Goal: Task Accomplishment & Management: Manage account settings

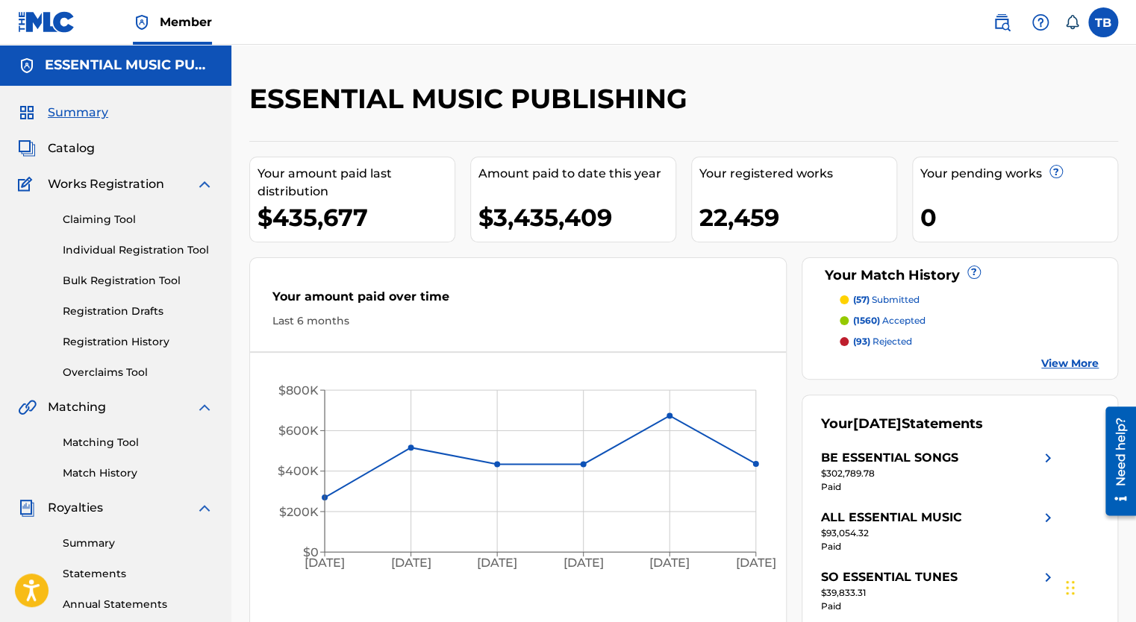
click at [66, 156] on span "Catalog" at bounding box center [71, 149] width 47 height 18
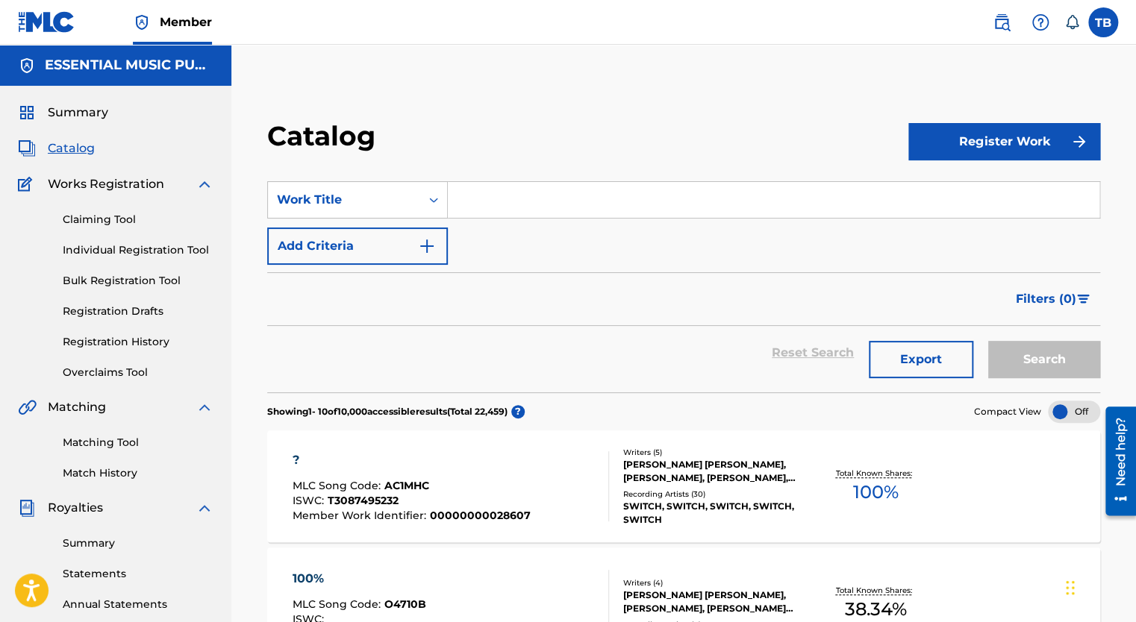
click at [457, 207] on input "Search Form" at bounding box center [774, 200] width 652 height 36
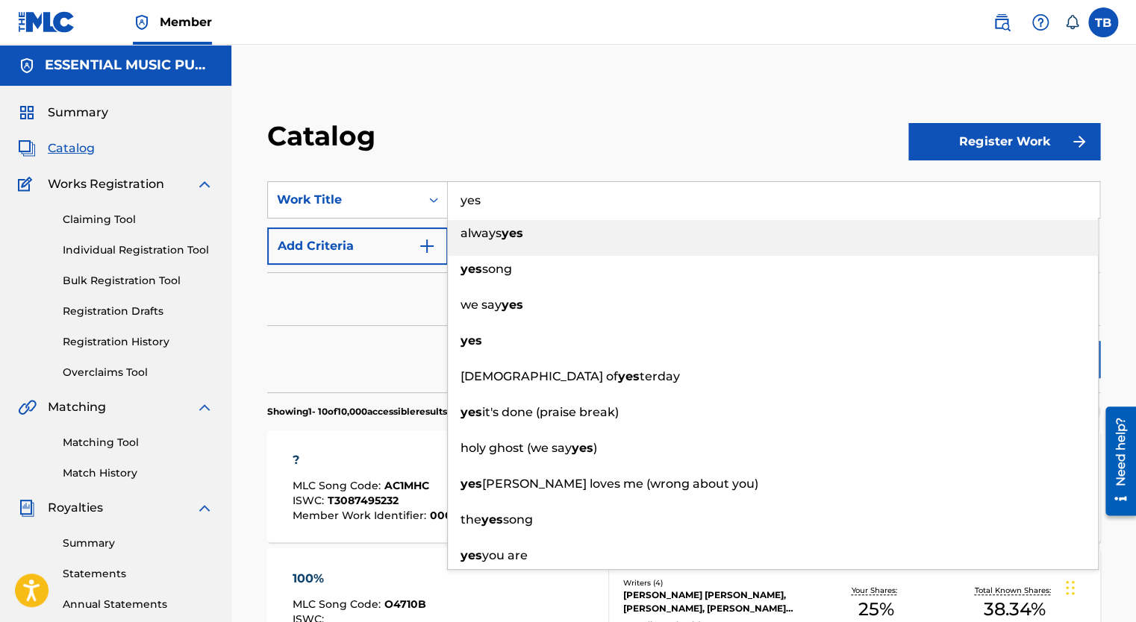
type input "yes"
click at [405, 252] on button "Add Criteria" at bounding box center [357, 246] width 181 height 37
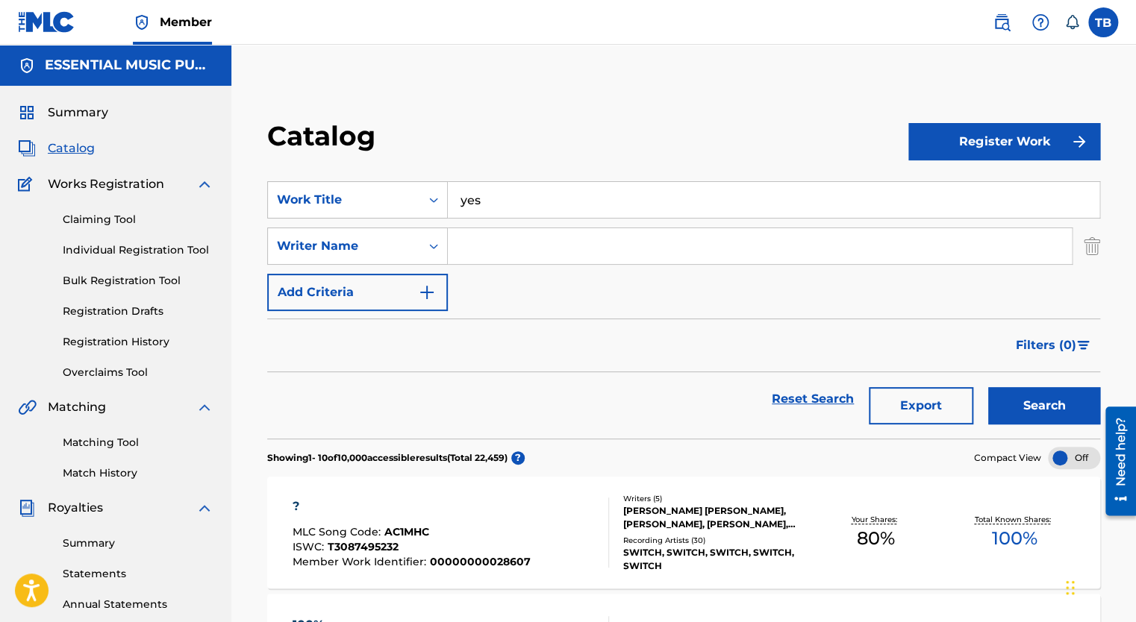
click at [494, 248] on input "Search Form" at bounding box center [760, 246] width 624 height 36
type input "m"
type input "[PERSON_NAME]"
click at [988, 387] on button "Search" at bounding box center [1044, 405] width 112 height 37
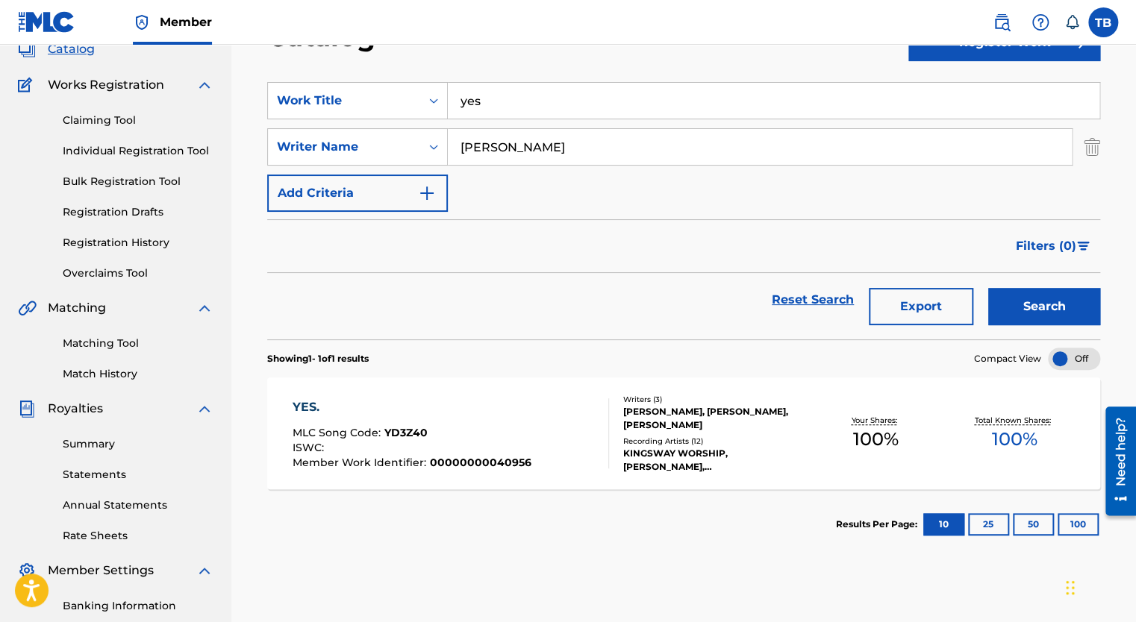
scroll to position [224, 0]
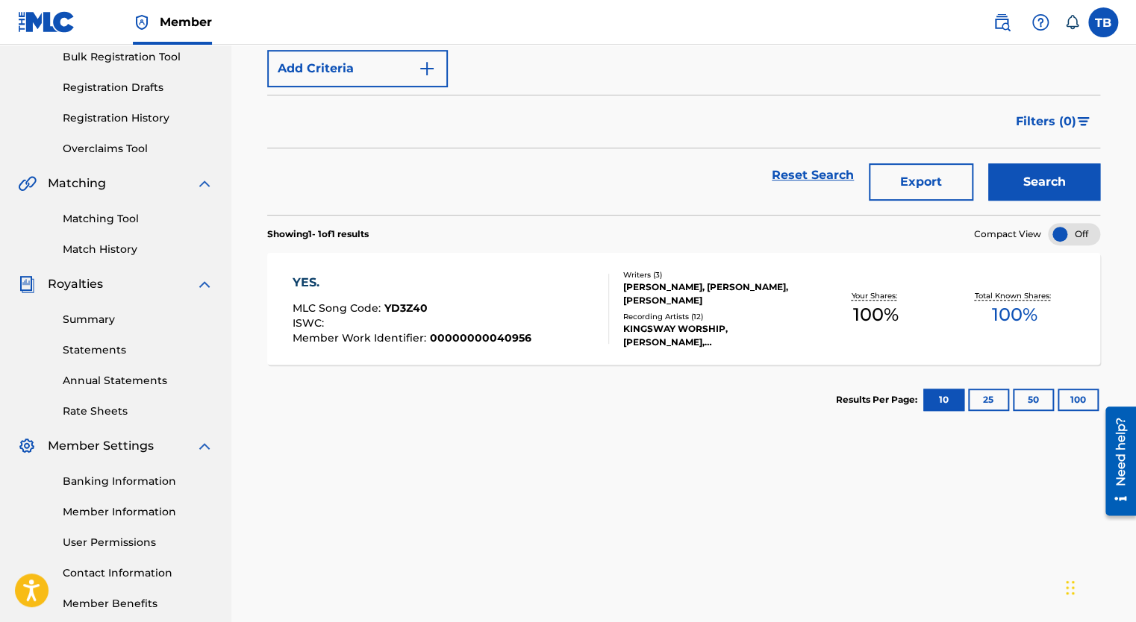
click at [316, 283] on div "YES." at bounding box center [411, 283] width 239 height 18
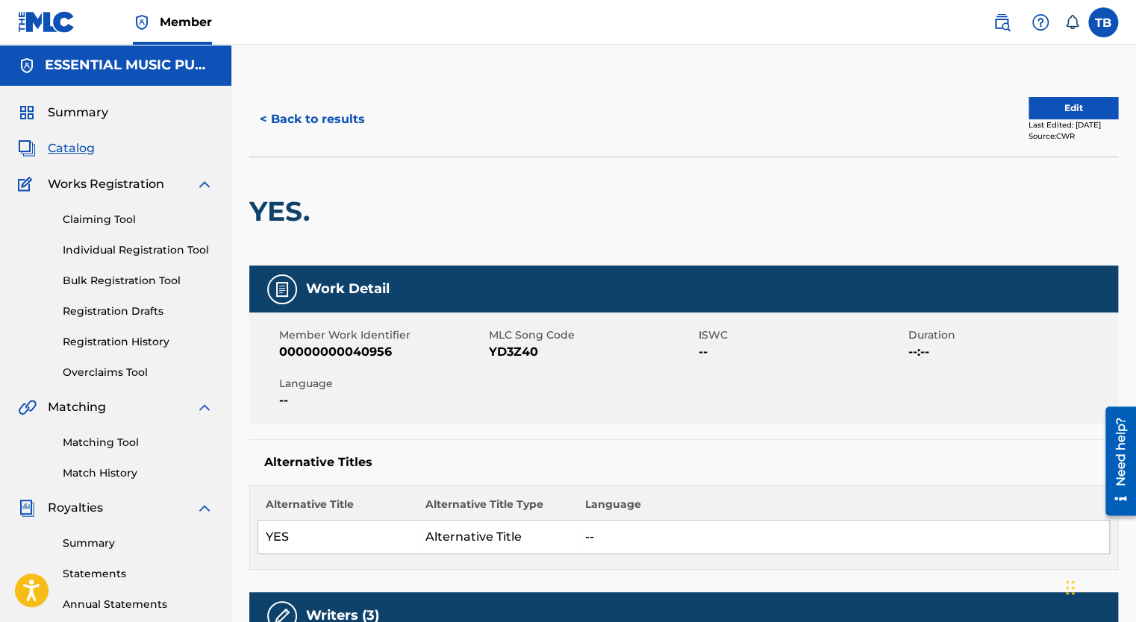
click at [1090, 109] on button "Edit" at bounding box center [1073, 108] width 90 height 22
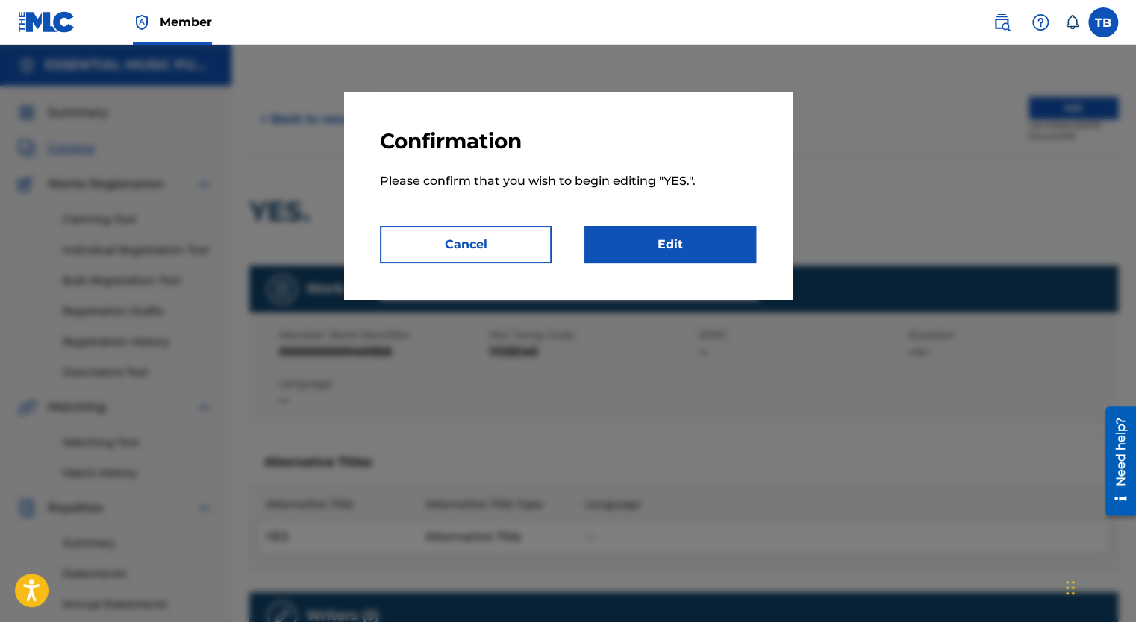
click at [704, 234] on link "Edit" at bounding box center [670, 244] width 172 height 37
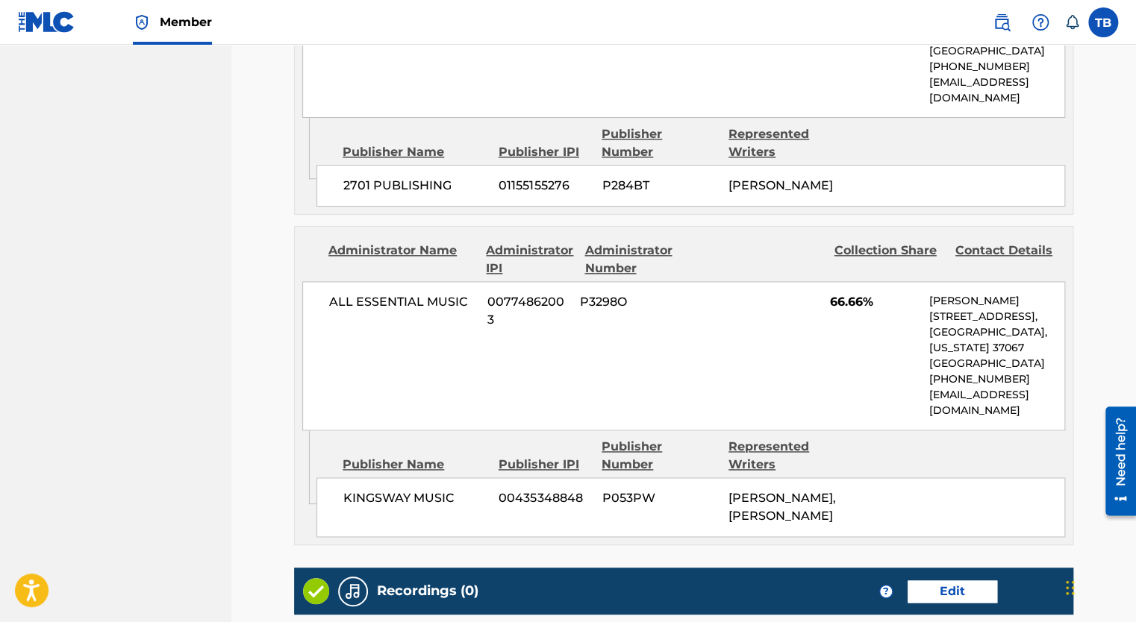
scroll to position [522, 0]
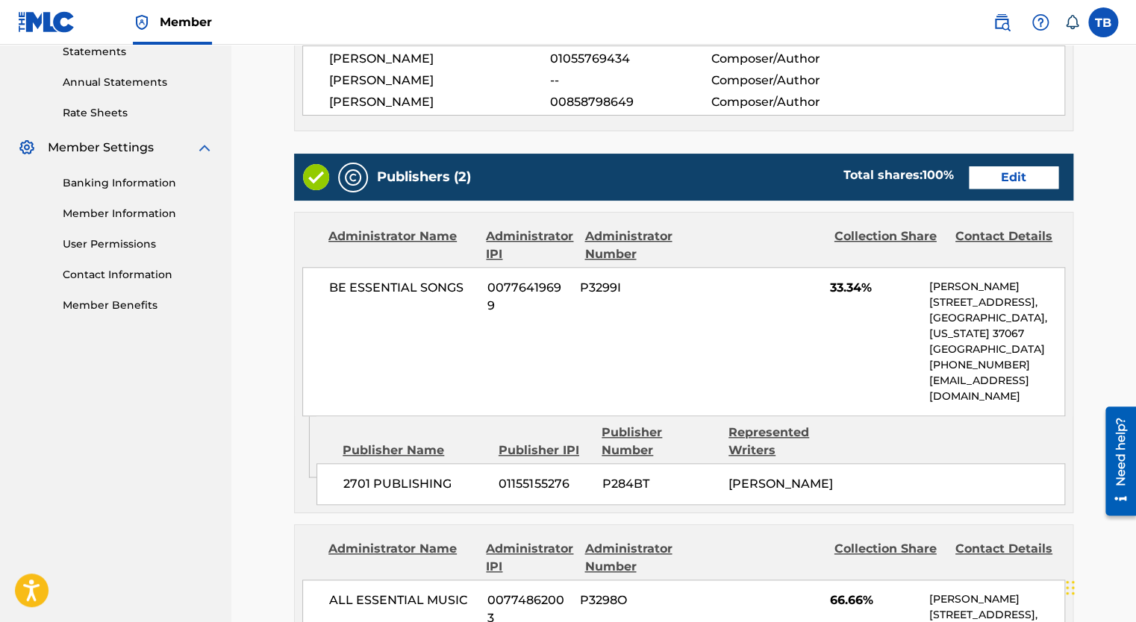
click at [1024, 169] on link "Edit" at bounding box center [1014, 177] width 90 height 22
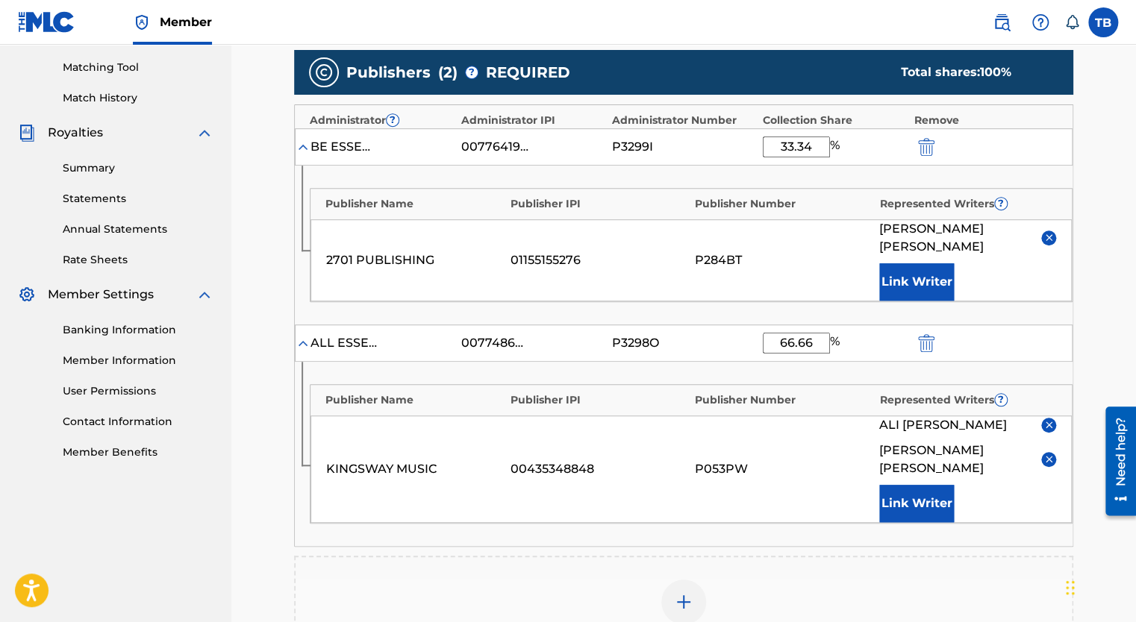
scroll to position [373, 0]
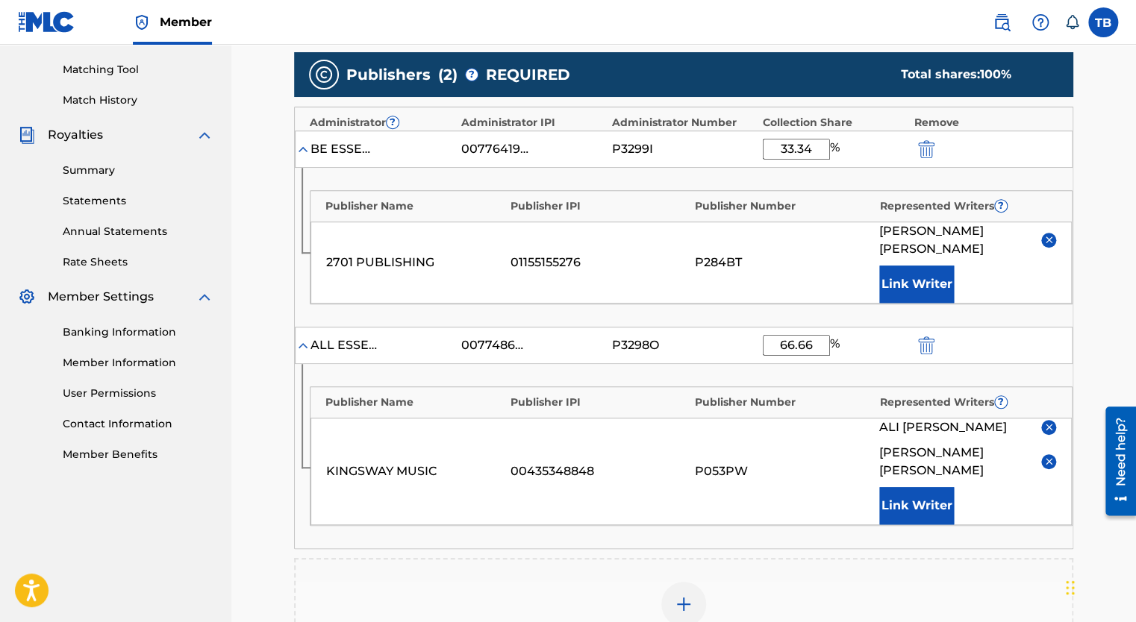
click at [921, 148] on img "submit" at bounding box center [926, 149] width 16 height 18
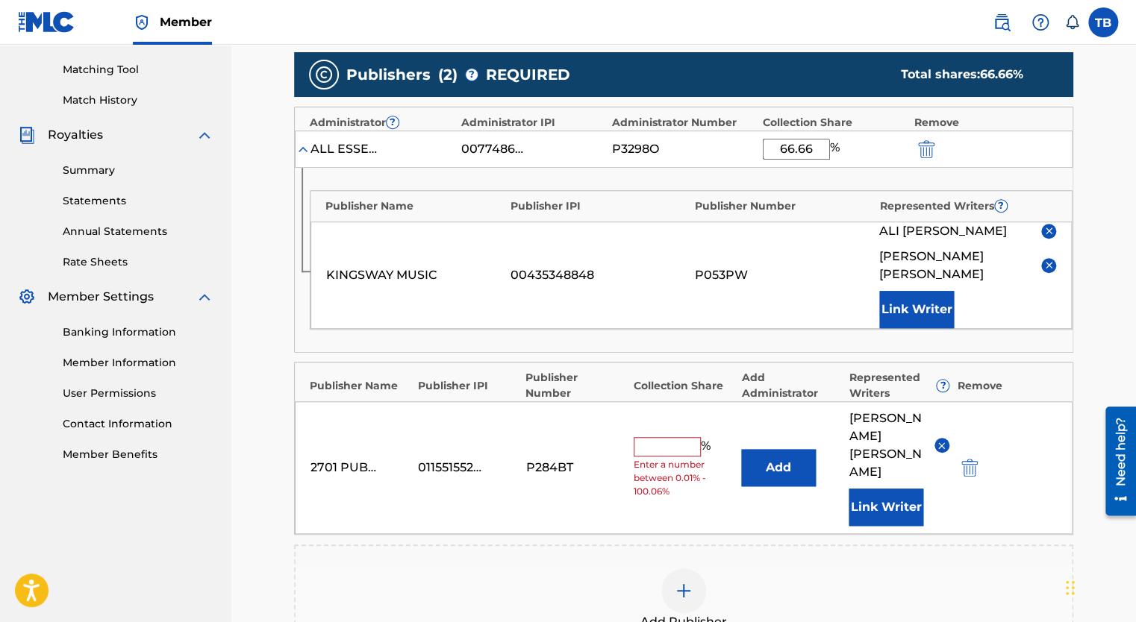
click at [937, 146] on div at bounding box center [947, 148] width 67 height 17
click at [920, 153] on img "submit" at bounding box center [926, 149] width 16 height 18
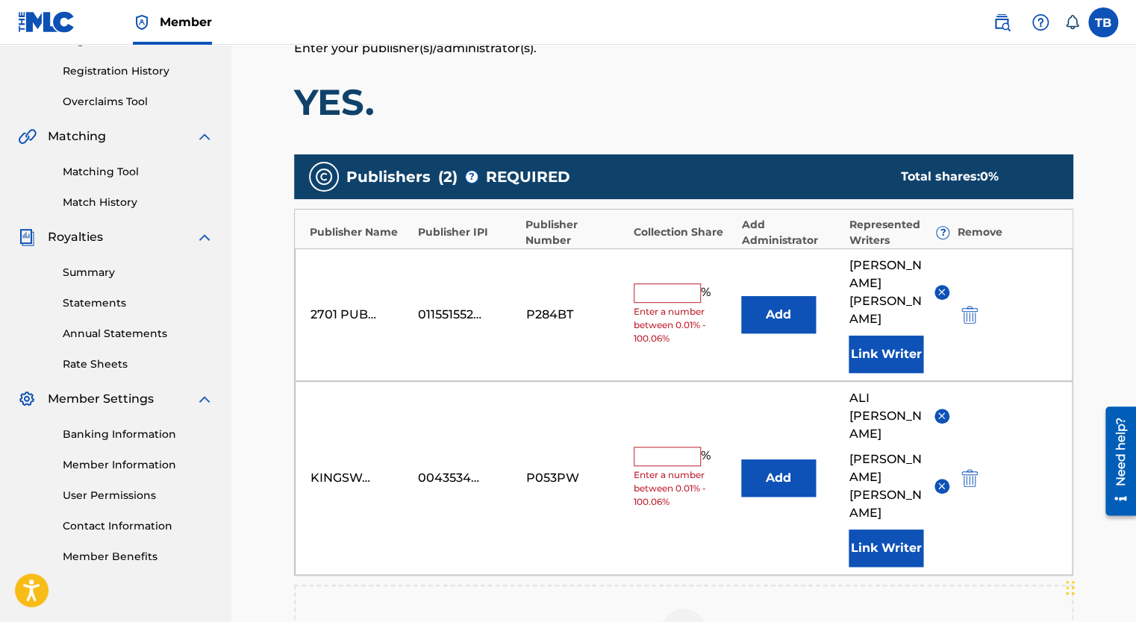
scroll to position [234, 0]
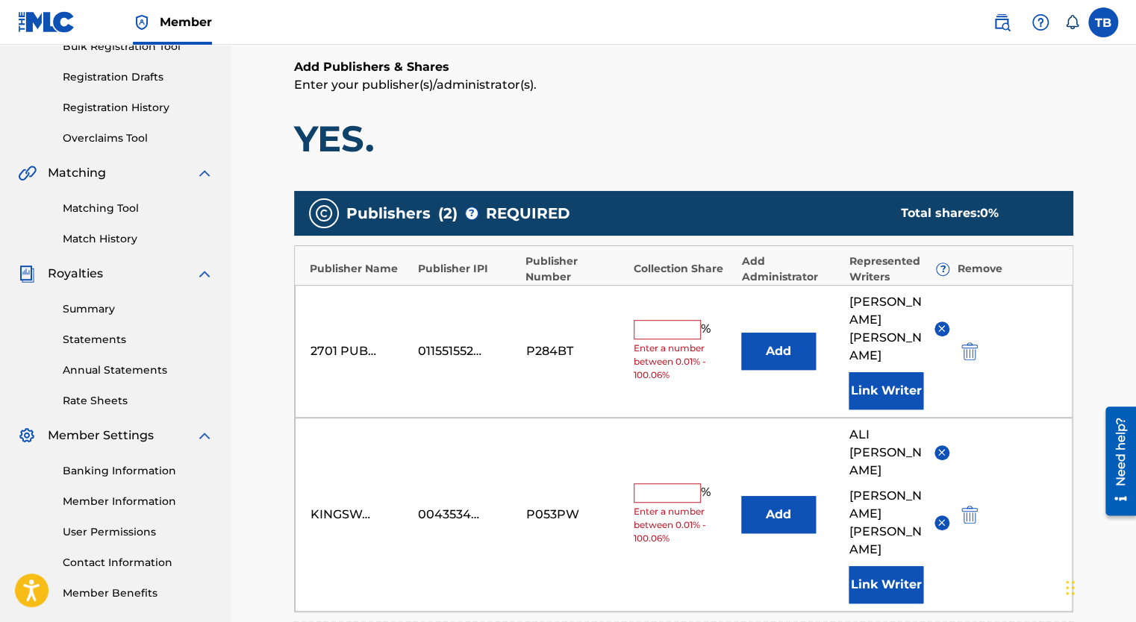
click at [675, 320] on input "text" at bounding box center [667, 329] width 67 height 19
type input "0"
click at [974, 343] on img "submit" at bounding box center [969, 352] width 16 height 18
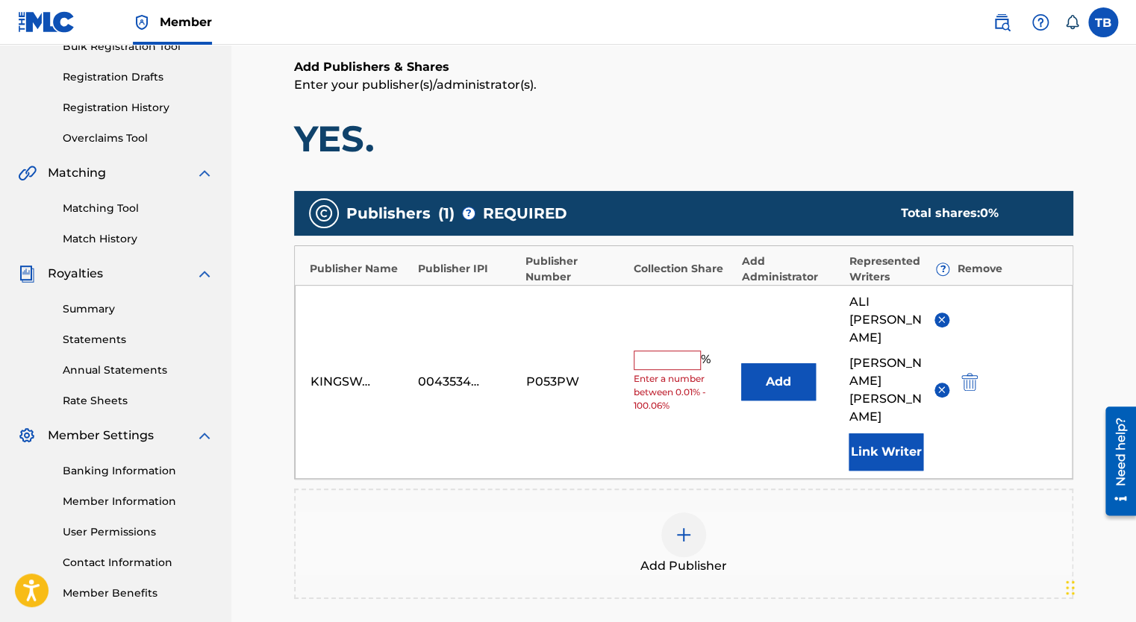
click at [969, 373] on img "submit" at bounding box center [969, 382] width 16 height 18
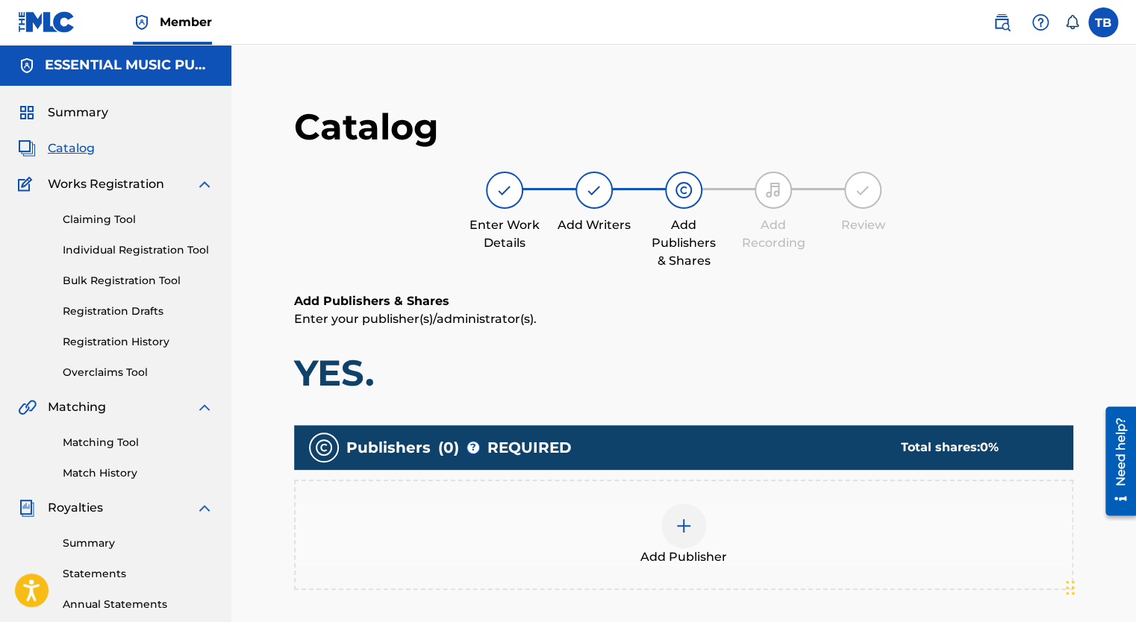
scroll to position [302, 0]
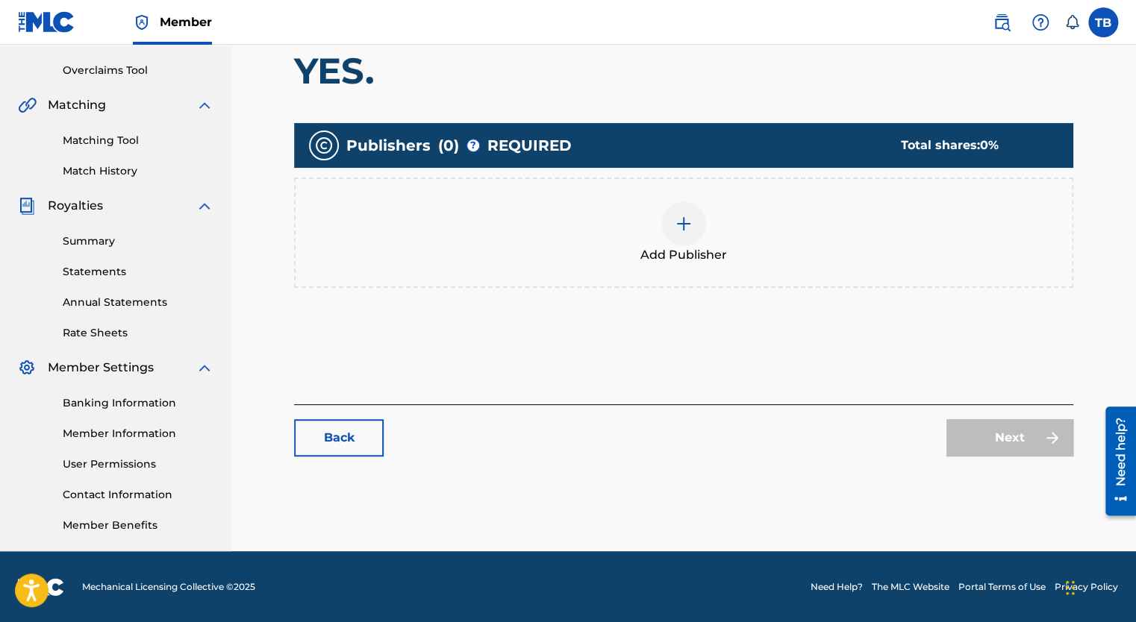
click at [343, 433] on link "Back" at bounding box center [339, 437] width 90 height 37
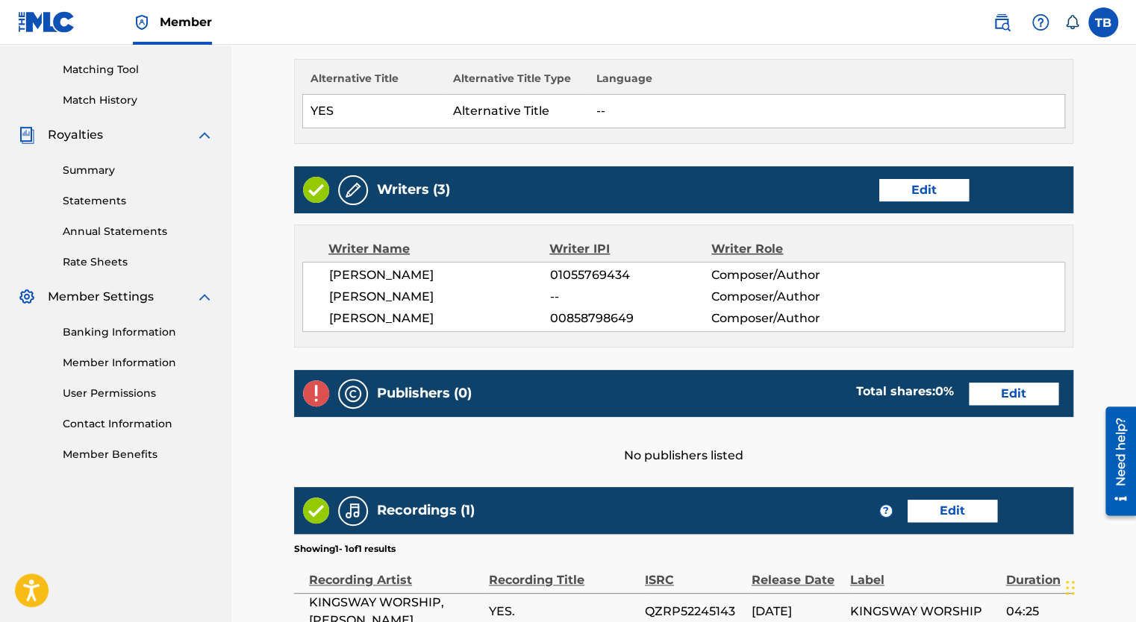
scroll to position [522, 0]
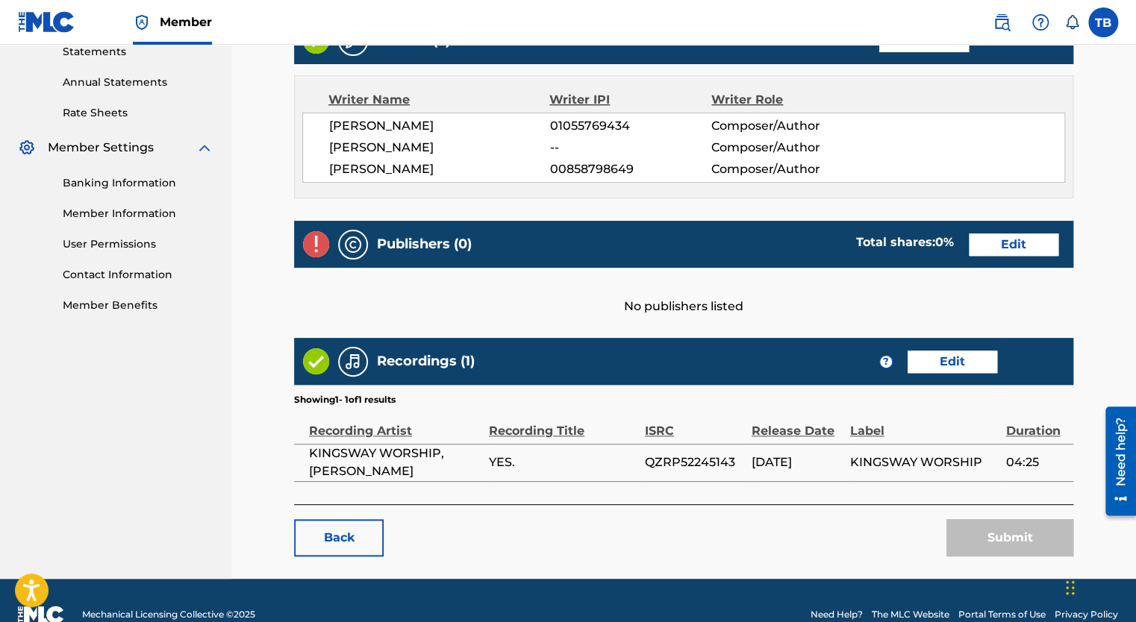
click at [1017, 237] on link "Edit" at bounding box center [1014, 245] width 90 height 22
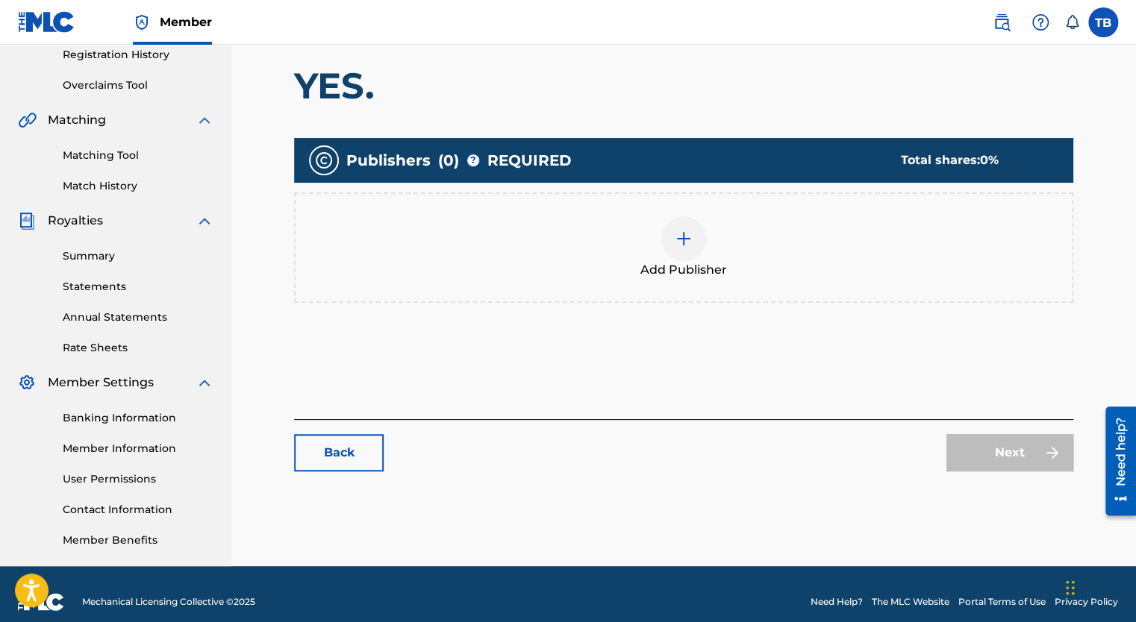
scroll to position [302, 0]
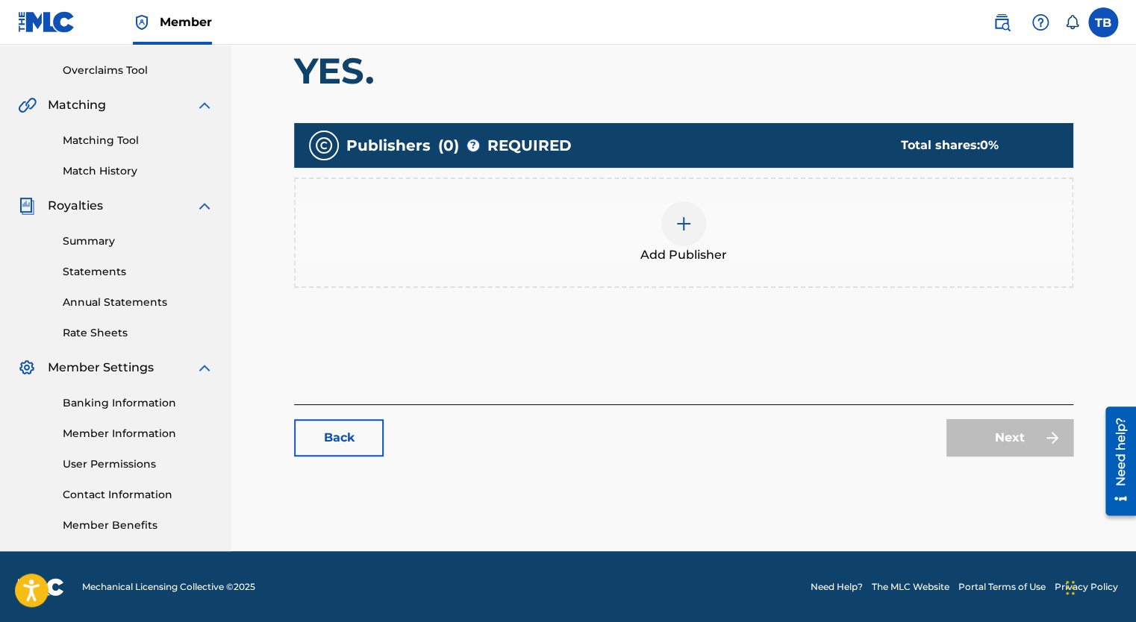
click at [349, 435] on link "Back" at bounding box center [339, 437] width 90 height 37
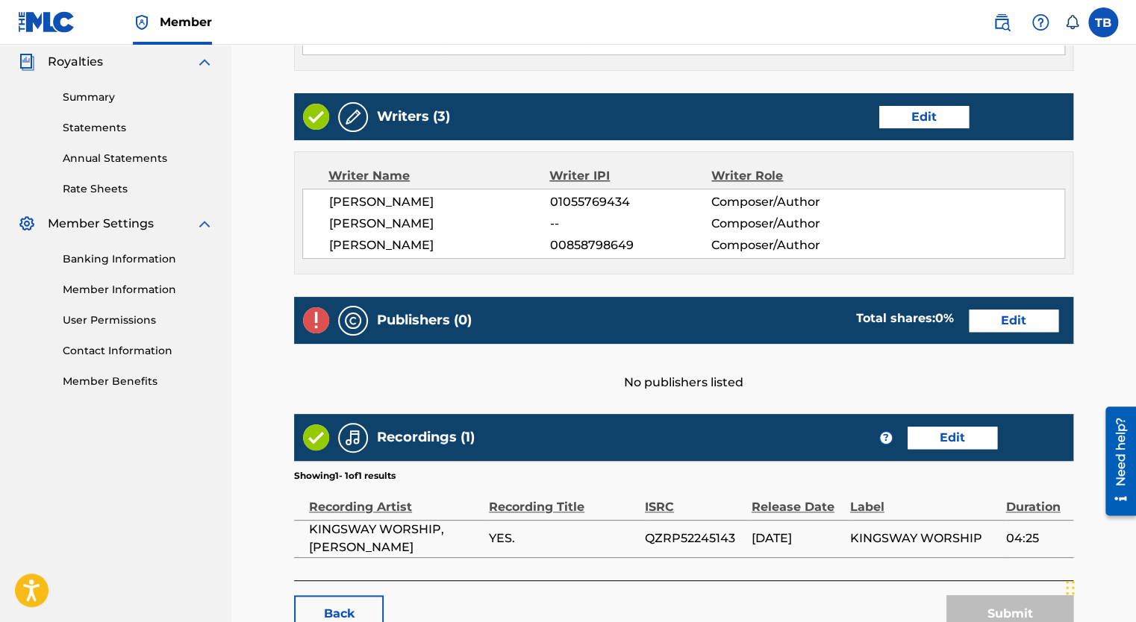
scroll to position [549, 0]
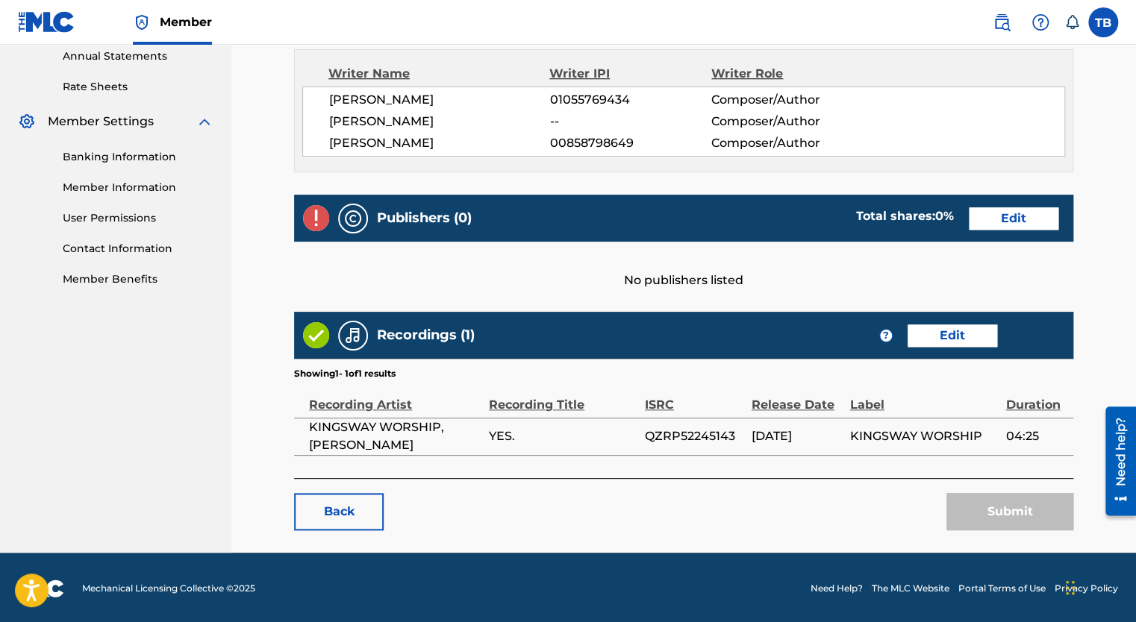
click at [1004, 222] on link "Edit" at bounding box center [1014, 218] width 90 height 22
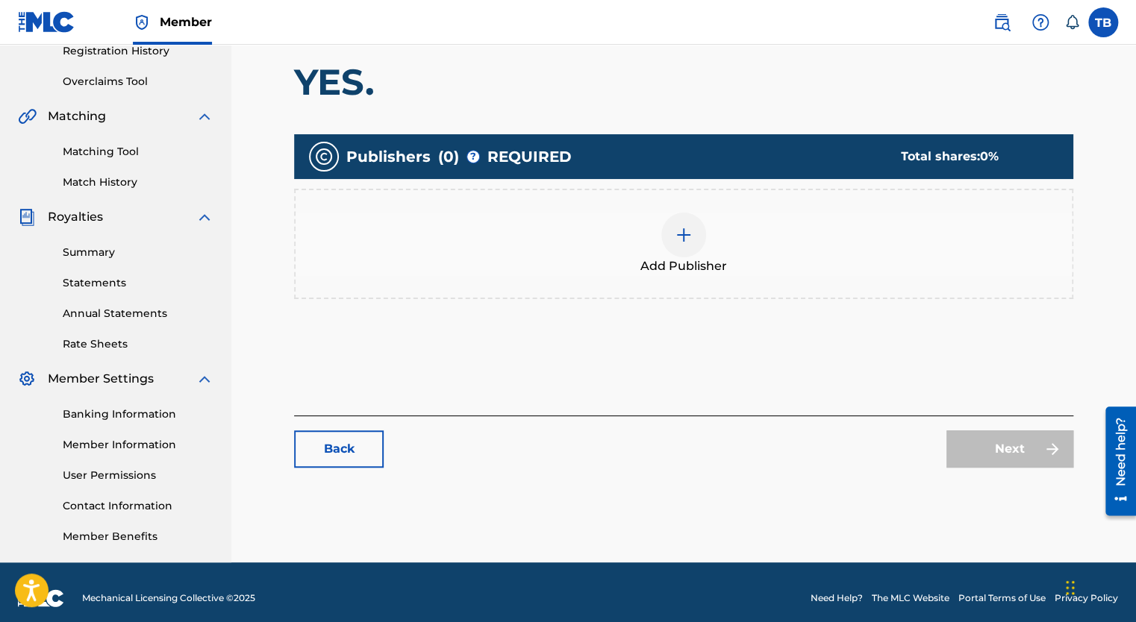
scroll to position [302, 0]
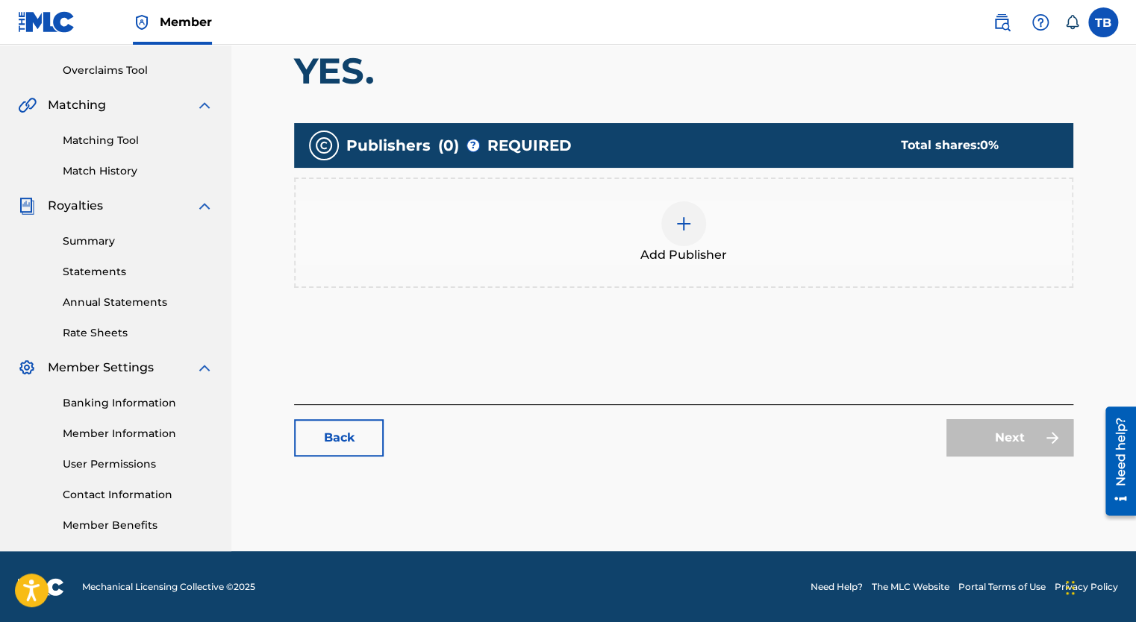
click at [117, 494] on link "Contact Information" at bounding box center [138, 495] width 151 height 16
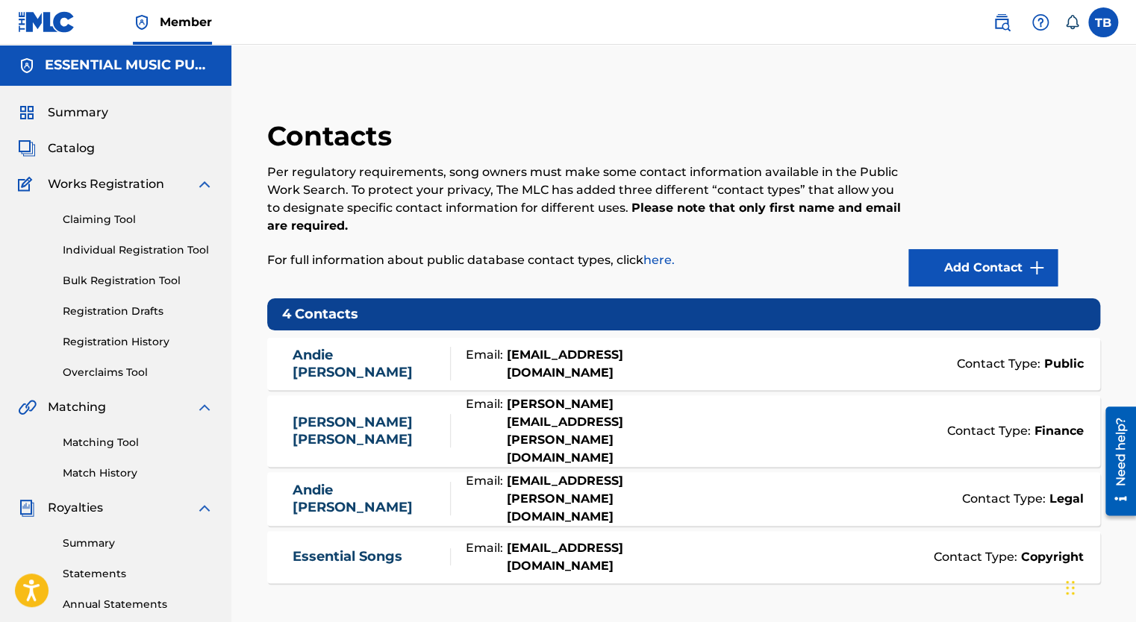
click at [82, 150] on span "Catalog" at bounding box center [71, 149] width 47 height 18
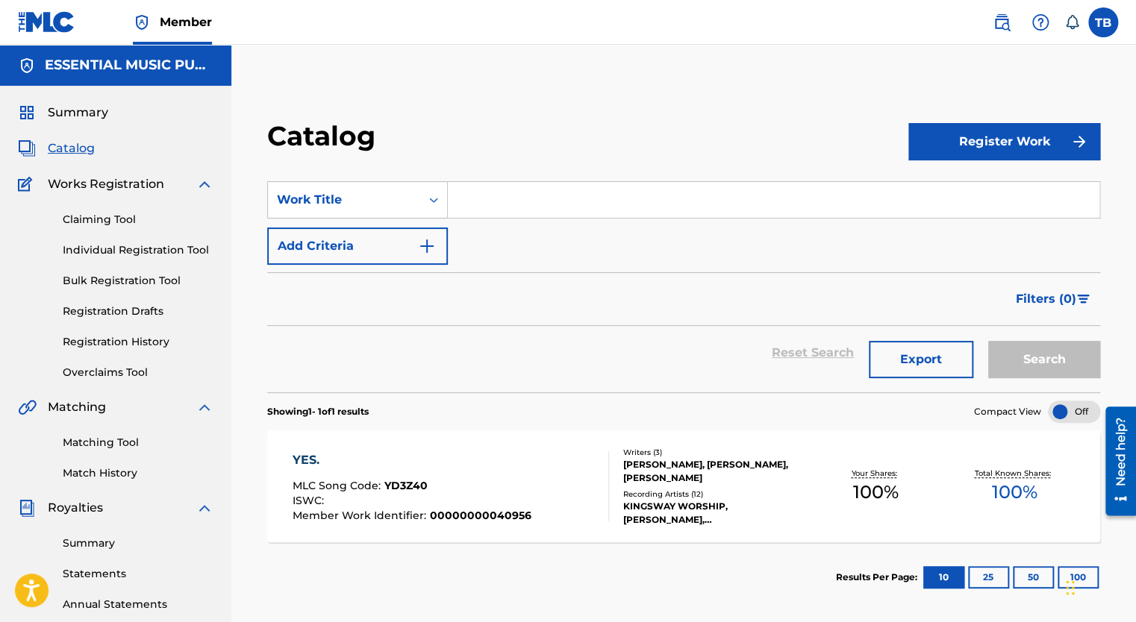
click at [768, 575] on section "Results Per Page: 10 25 50 100" at bounding box center [683, 578] width 833 height 70
